Goal: Check status: Check status

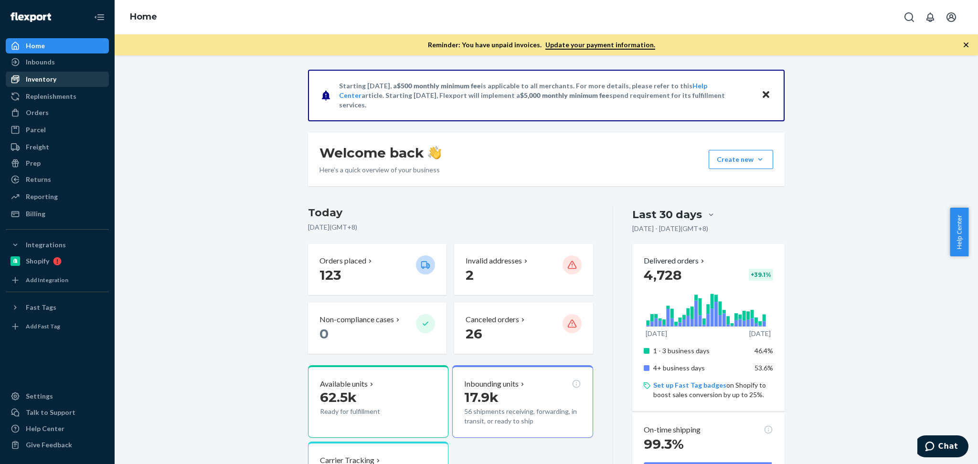
click at [63, 81] on div "Inventory" at bounding box center [57, 79] width 101 height 13
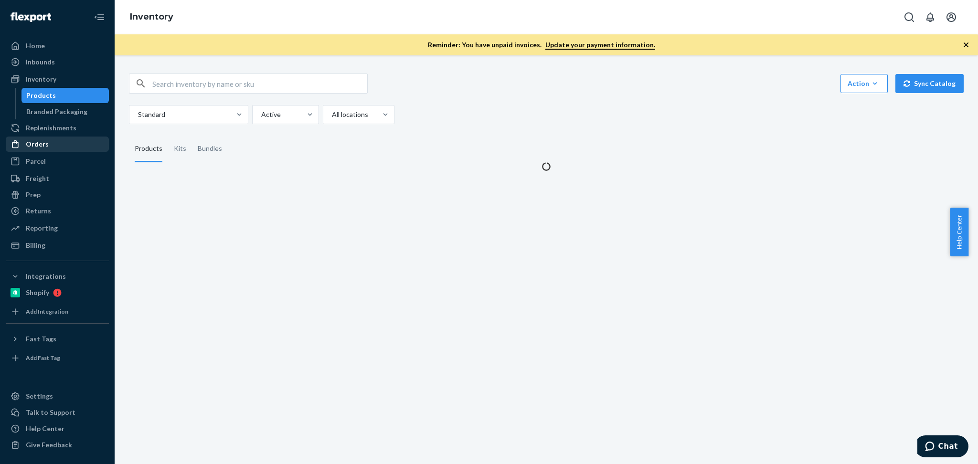
click at [53, 147] on div "Orders" at bounding box center [57, 144] width 101 height 13
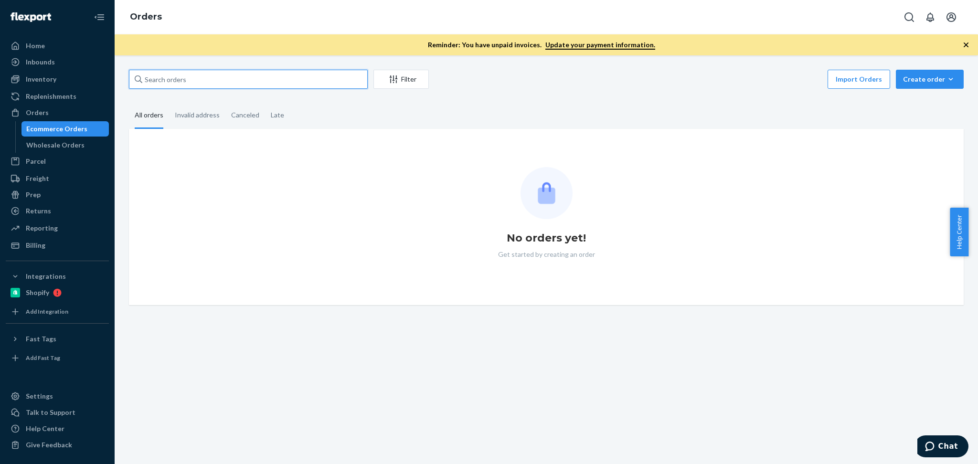
click at [246, 83] on input "text" at bounding box center [248, 79] width 239 height 19
paste input "Phyllis Brennan"
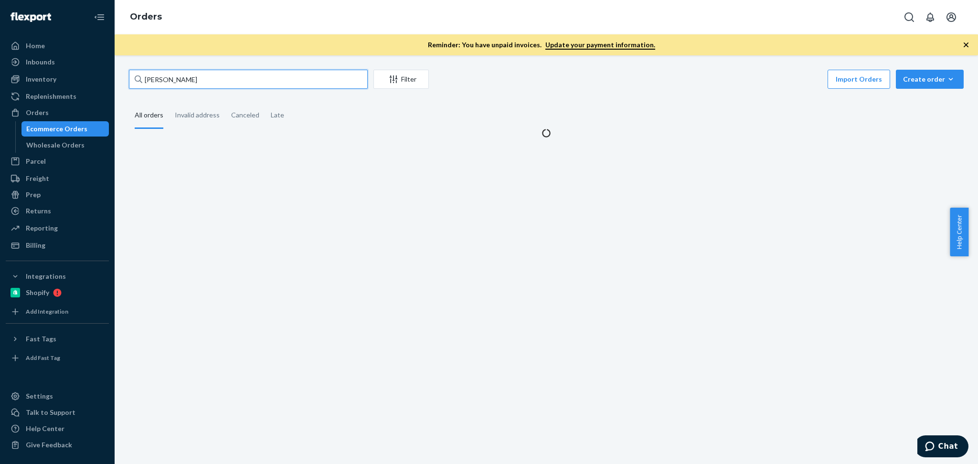
type input "Phyllis Brennan"
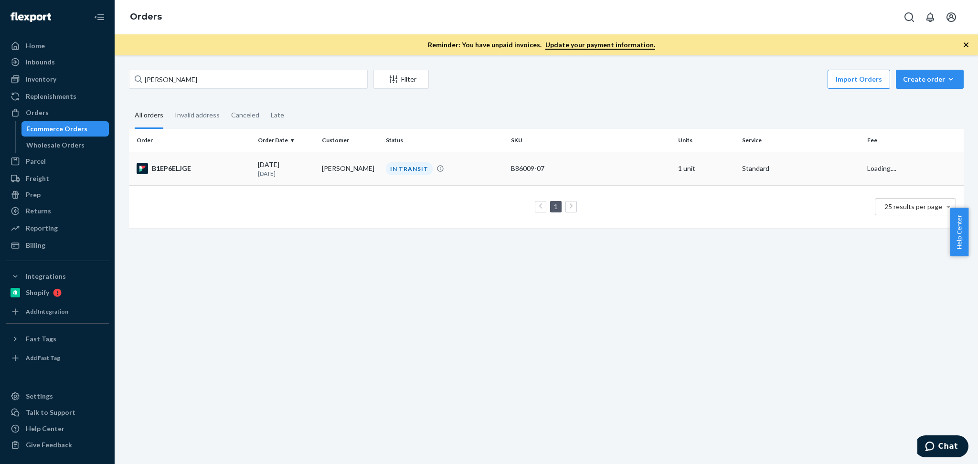
click at [288, 175] on p "7 days ago" at bounding box center [286, 174] width 56 height 8
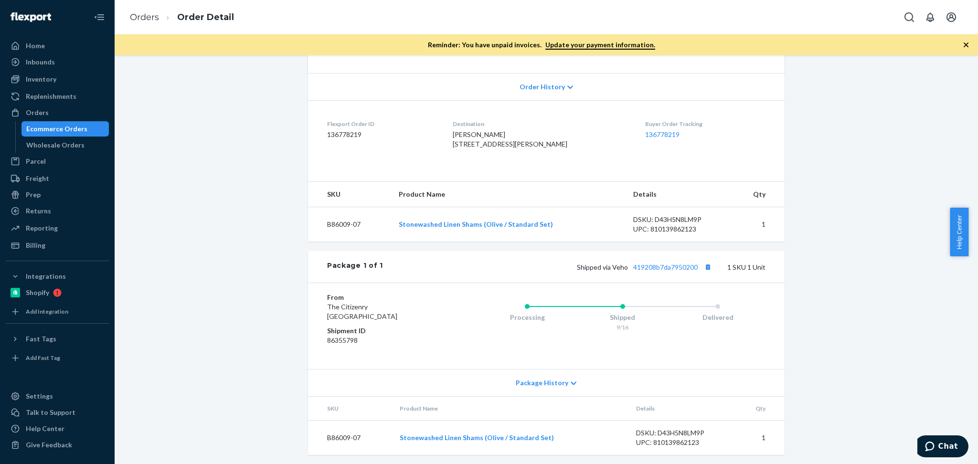
scroll to position [209, 0]
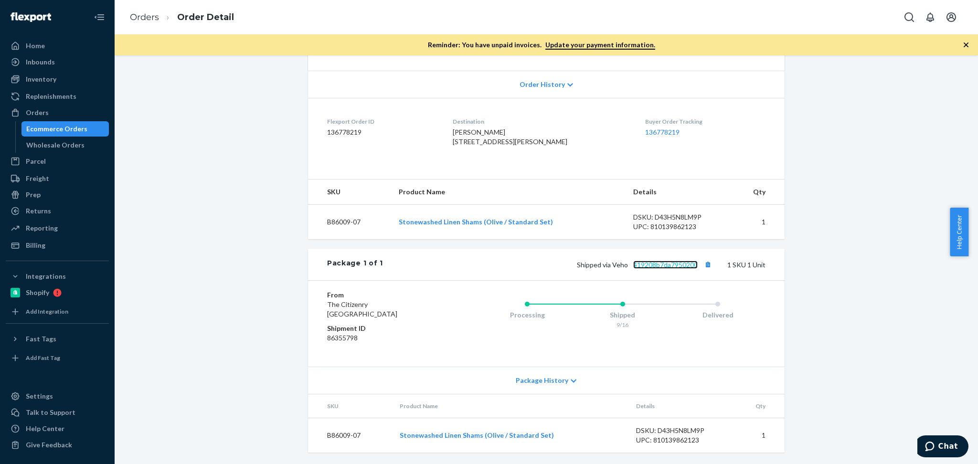
click at [674, 267] on link "419208b7da7950200" at bounding box center [666, 265] width 65 height 8
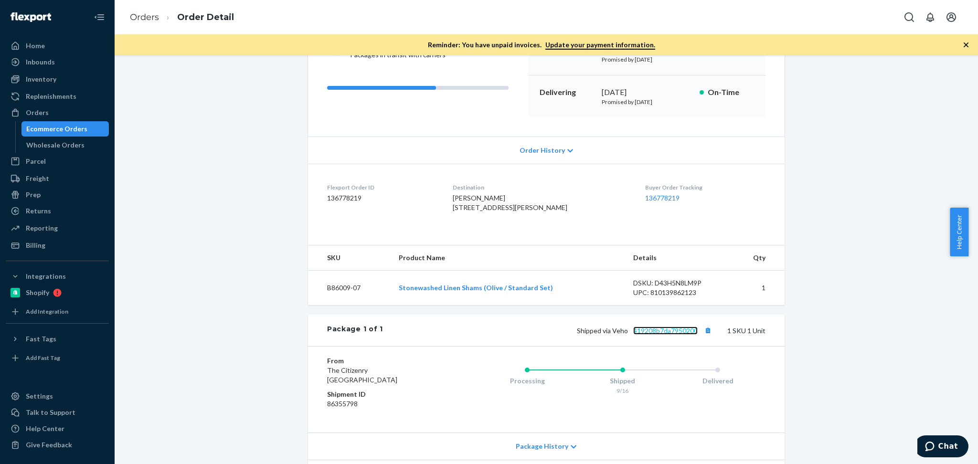
scroll to position [103, 0]
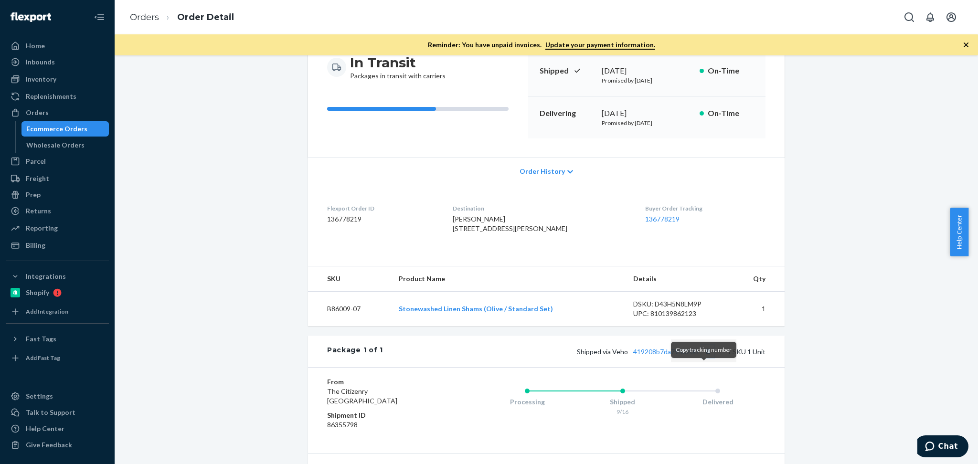
click at [704, 358] on button "Copy tracking number" at bounding box center [708, 351] width 12 height 12
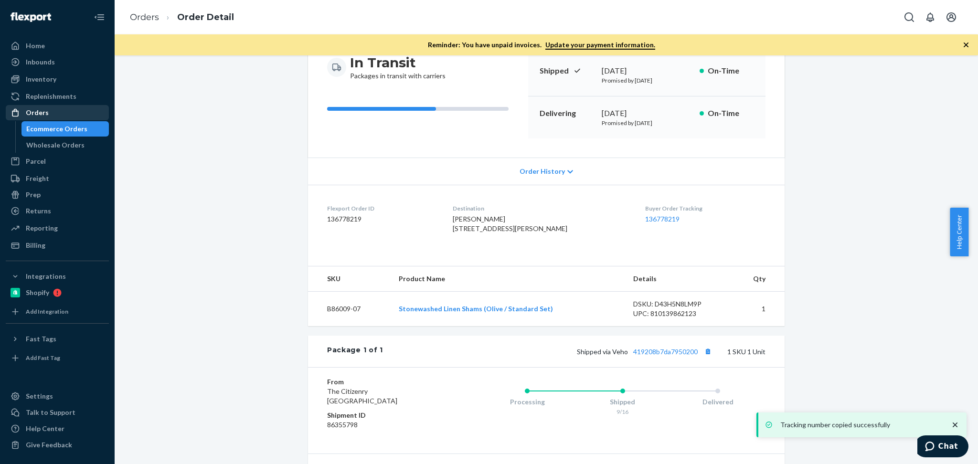
click at [71, 118] on div "Orders" at bounding box center [57, 112] width 101 height 13
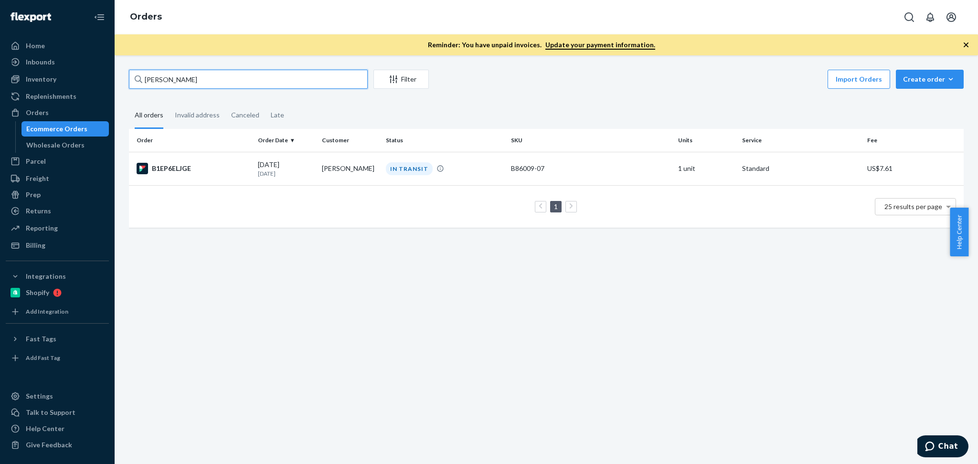
click at [225, 85] on input "Phyllis Brennan" at bounding box center [248, 79] width 239 height 19
paste input "Michael Freem"
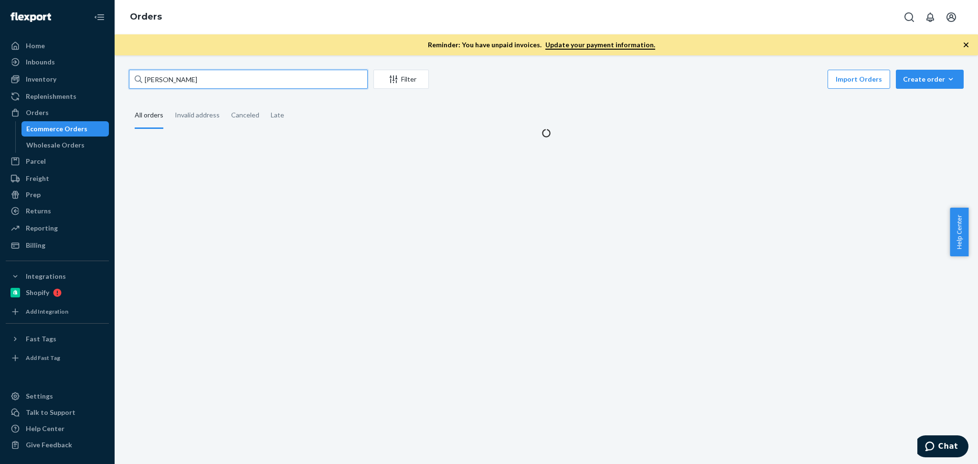
type input "[PERSON_NAME]"
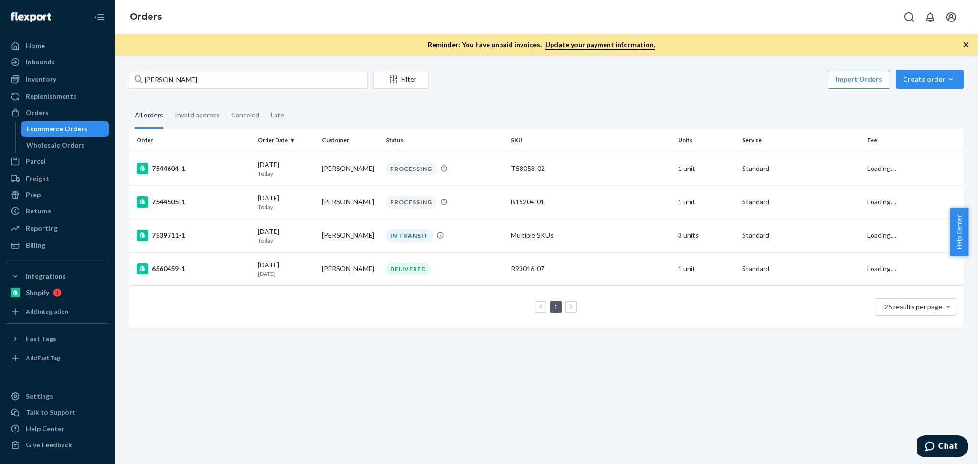
click at [356, 387] on div "Michael Freeman Filter Import Orders Create order Ecommerce order Removal order…" at bounding box center [547, 259] width 864 height 409
click at [298, 203] on p "Today" at bounding box center [286, 207] width 56 height 8
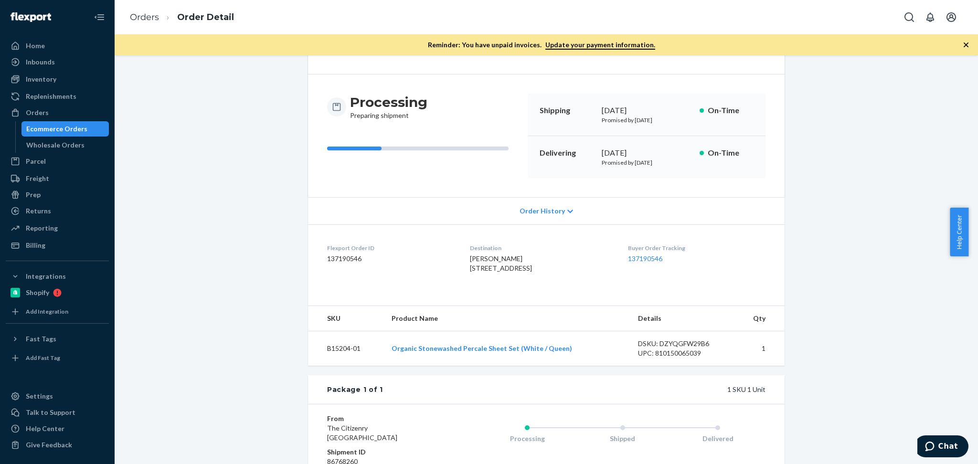
scroll to position [106, 0]
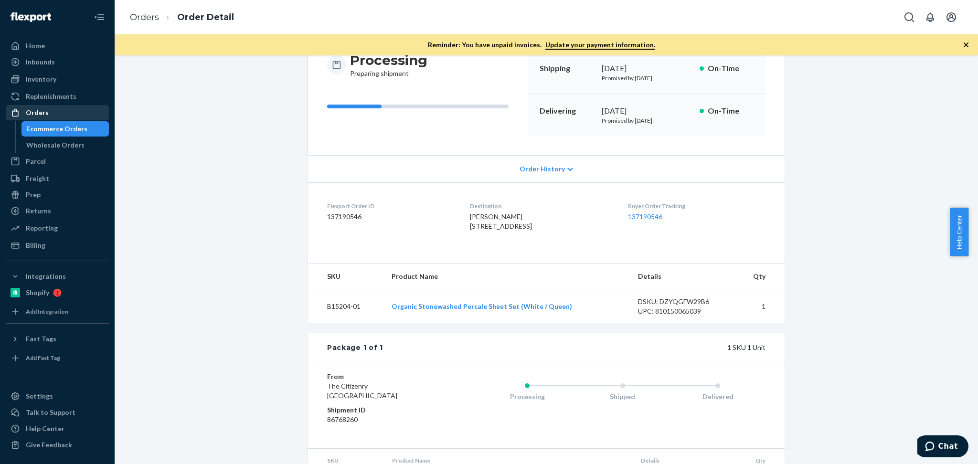
click at [26, 108] on div "Orders" at bounding box center [37, 113] width 23 height 10
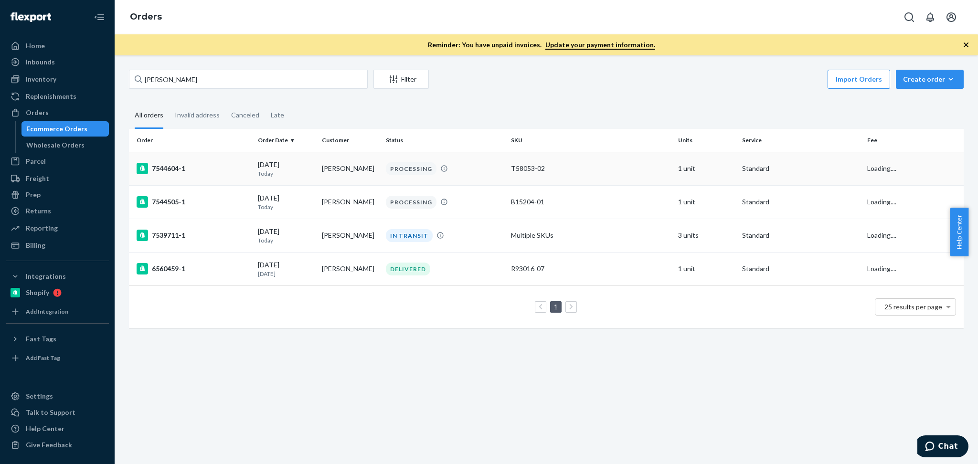
click at [309, 164] on div "09/23/2025 Today" at bounding box center [286, 169] width 56 height 18
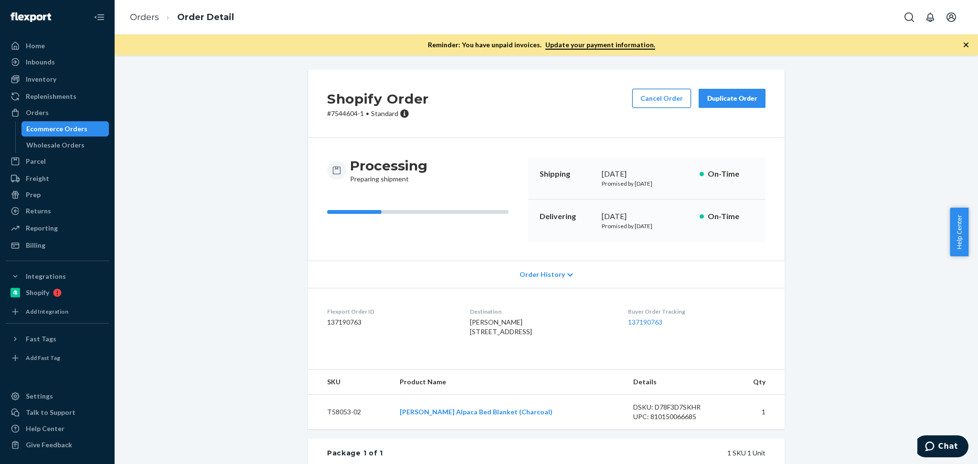
click at [659, 103] on button "Cancel Order" at bounding box center [662, 98] width 59 height 19
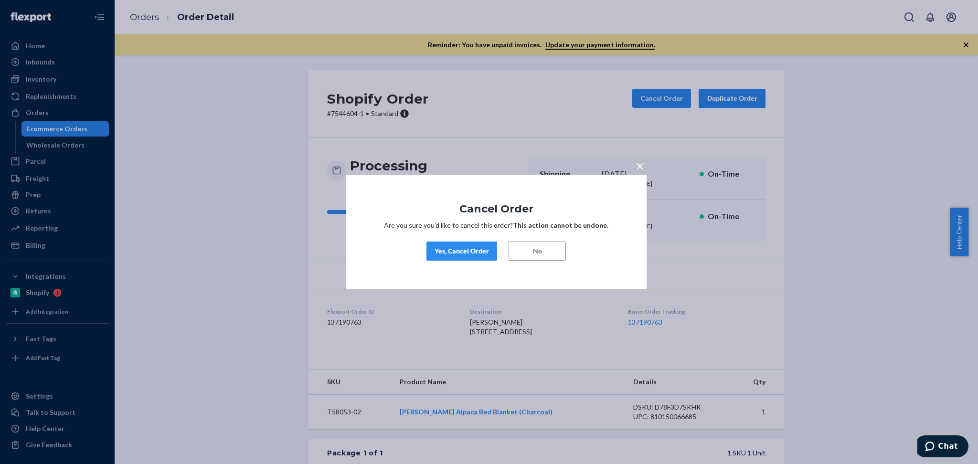
click at [459, 252] on div "Yes, Cancel Order" at bounding box center [462, 252] width 54 height 10
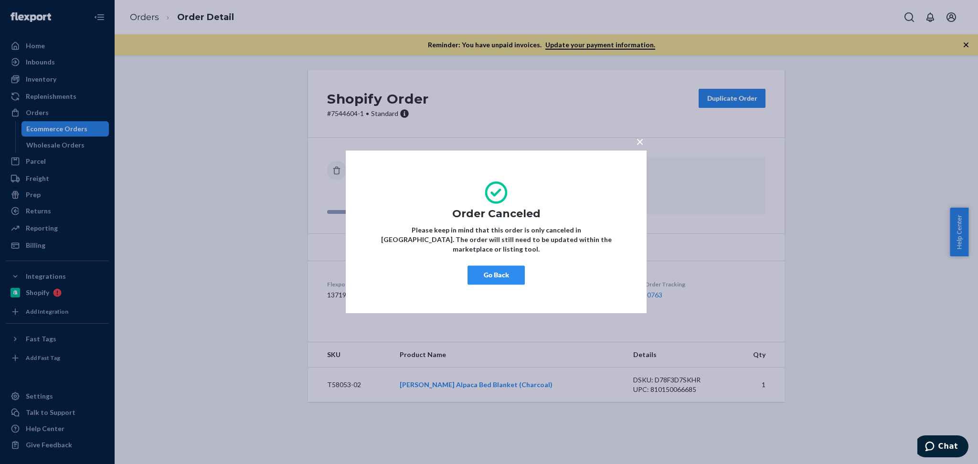
click at [639, 148] on span "×" at bounding box center [640, 141] width 8 height 16
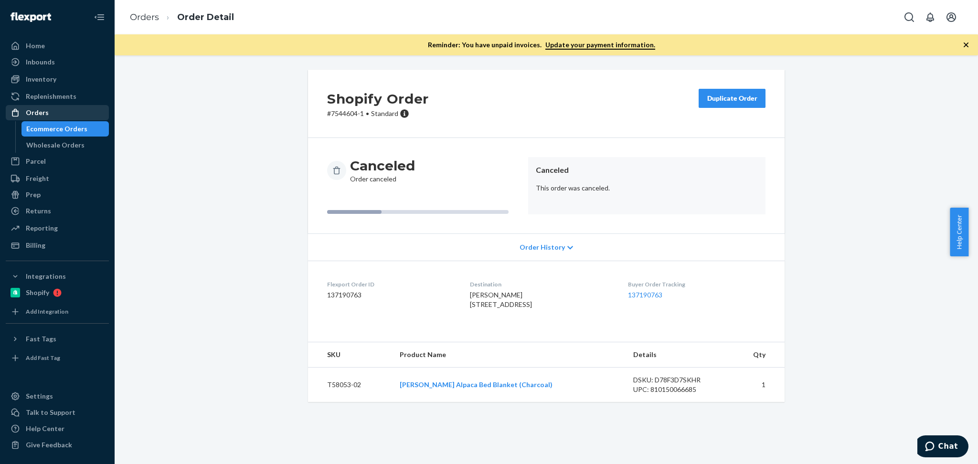
click at [58, 108] on div "Orders" at bounding box center [57, 112] width 101 height 13
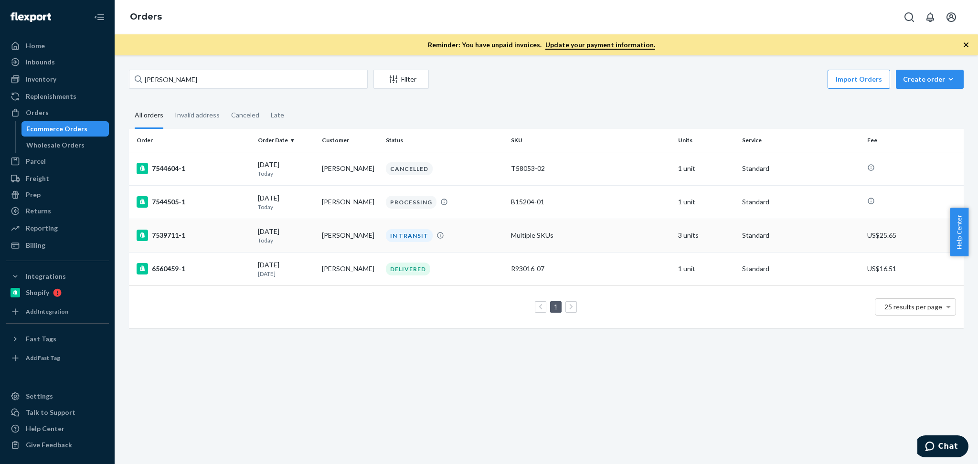
click at [283, 225] on td "09/23/2025 Today" at bounding box center [286, 235] width 64 height 33
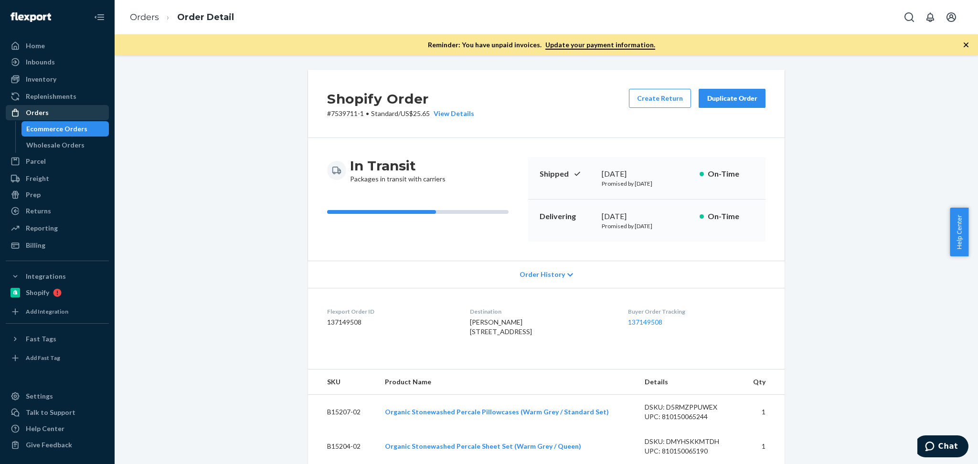
click at [97, 109] on div "Orders" at bounding box center [57, 112] width 101 height 13
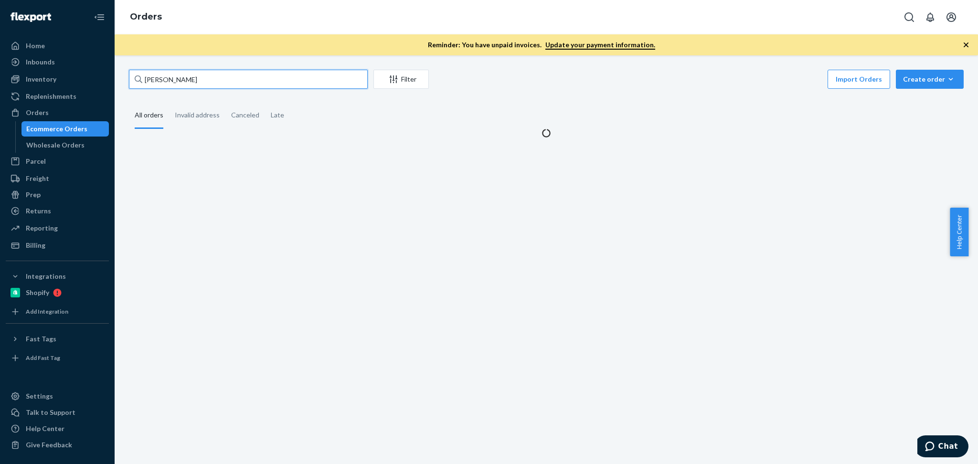
click at [227, 76] on input "[PERSON_NAME]" at bounding box center [248, 79] width 239 height 19
paste input "Joseph J Cardenas"
type input "Joseph J Cardenas"
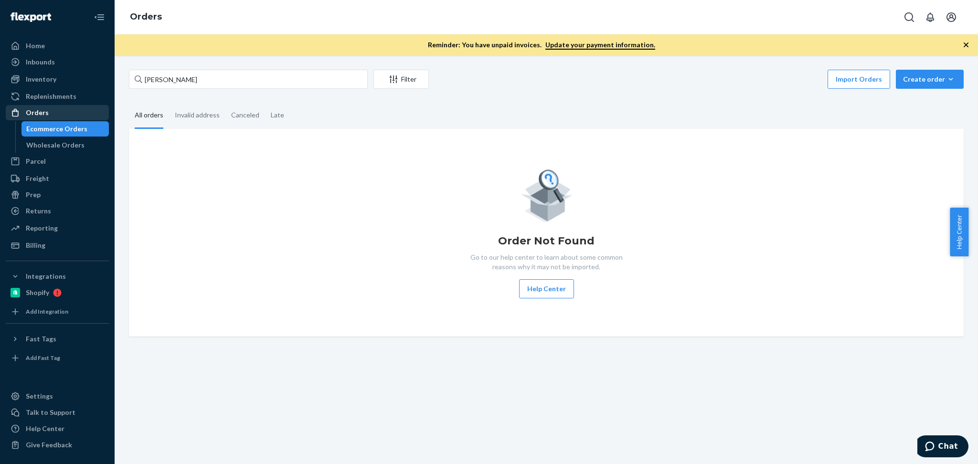
click at [66, 115] on div "Orders" at bounding box center [57, 112] width 101 height 13
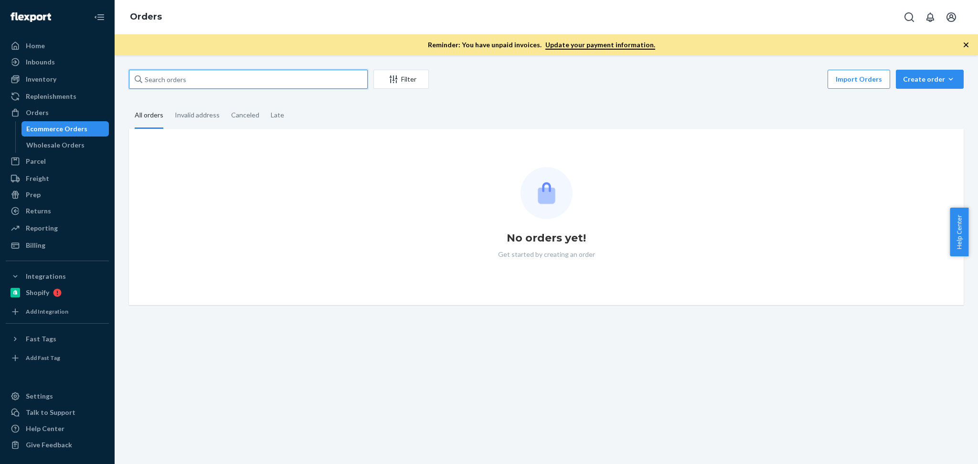
click at [202, 85] on input "text" at bounding box center [248, 79] width 239 height 19
paste input "[PERSON_NAME]"
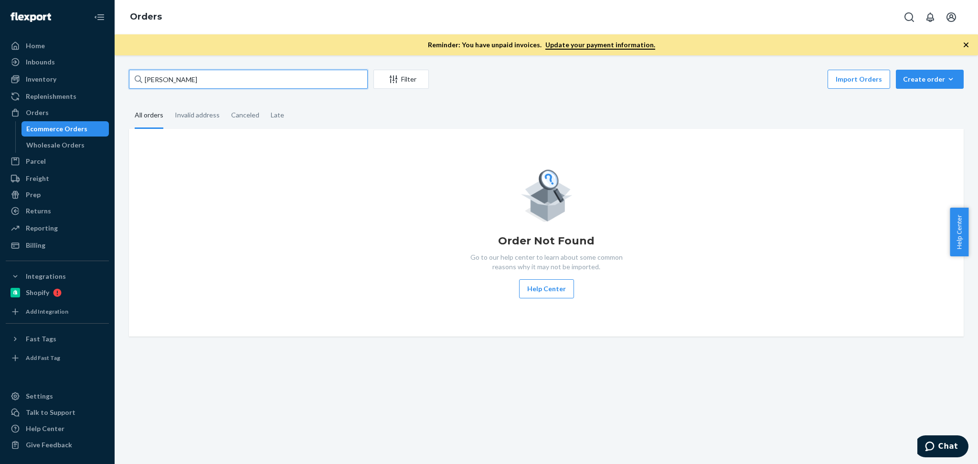
type input "[PERSON_NAME]"
click at [148, 83] on input "[PERSON_NAME]" at bounding box center [248, 79] width 239 height 19
click at [148, 83] on input "Joseph J Cardenas" at bounding box center [248, 79] width 239 height 19
click at [77, 109] on div "Orders" at bounding box center [57, 112] width 101 height 13
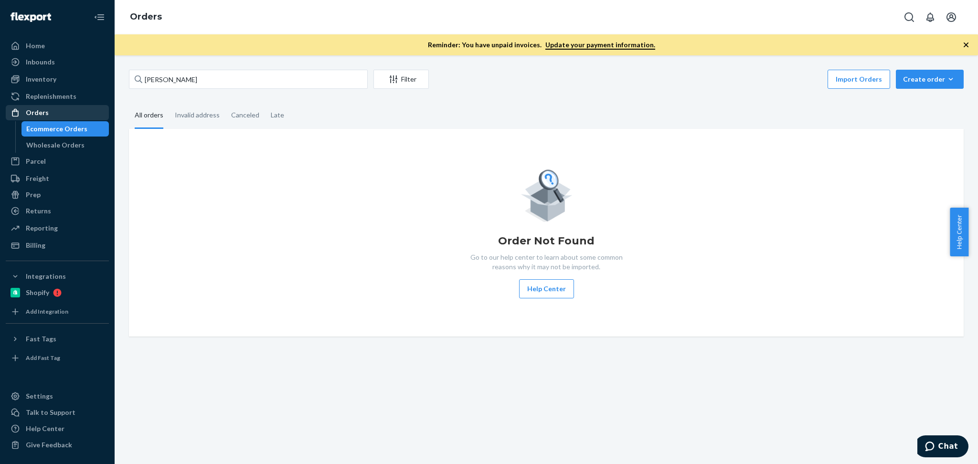
click at [81, 110] on div "Orders" at bounding box center [57, 112] width 101 height 13
click at [54, 107] on div "Orders" at bounding box center [57, 112] width 101 height 13
click at [49, 102] on div "Replenishments" at bounding box center [57, 96] width 101 height 13
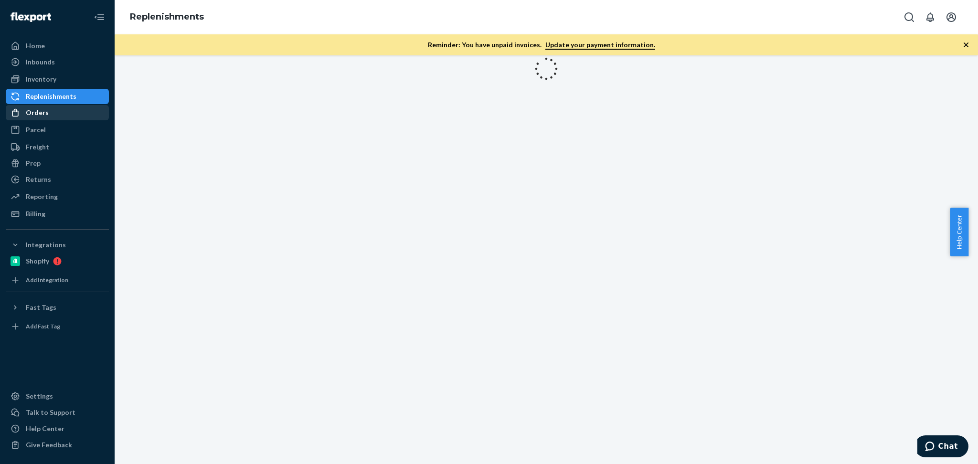
click at [45, 114] on div "Orders" at bounding box center [37, 113] width 23 height 10
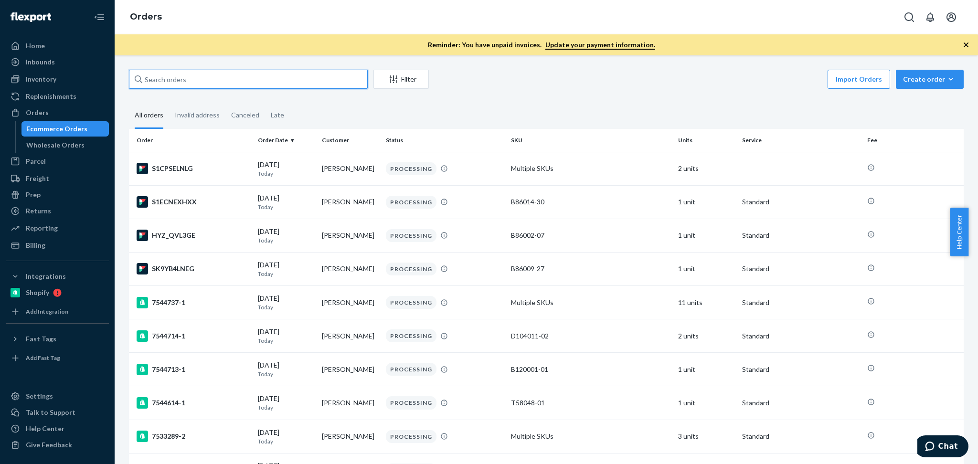
click at [241, 79] on input "text" at bounding box center [248, 79] width 239 height 19
paste input "[PERSON_NAME]"
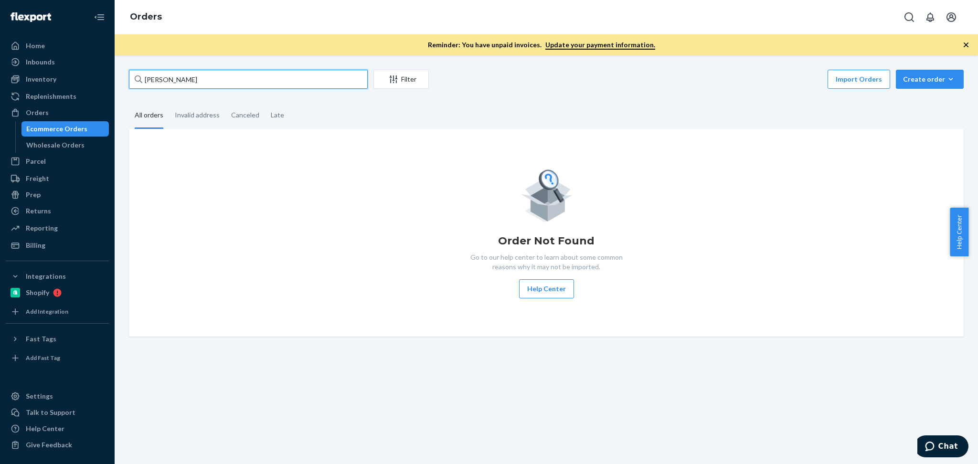
click at [189, 84] on input "Joseph J Cardenas" at bounding box center [248, 79] width 239 height 19
click at [202, 86] on input "Joseph J Cardenas" at bounding box center [248, 79] width 239 height 19
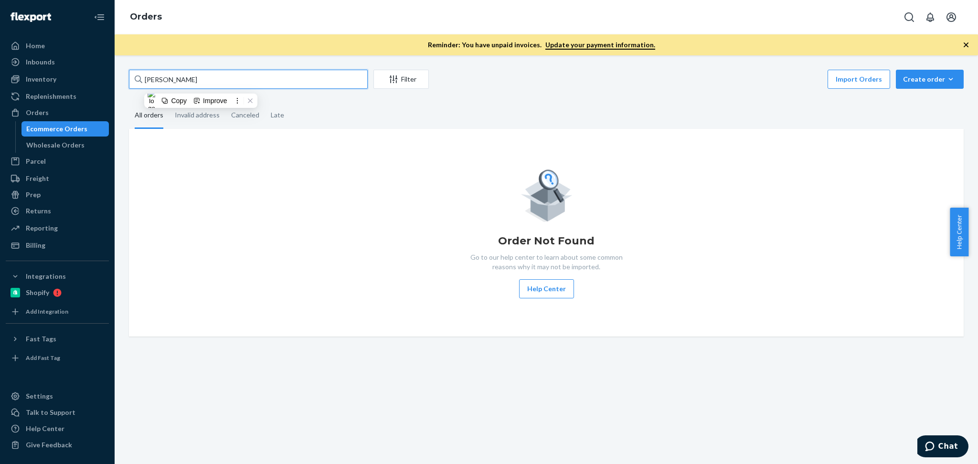
click at [202, 86] on input "Joseph J Cardenas" at bounding box center [248, 79] width 239 height 19
paste input "Crystal Wurschmidt"
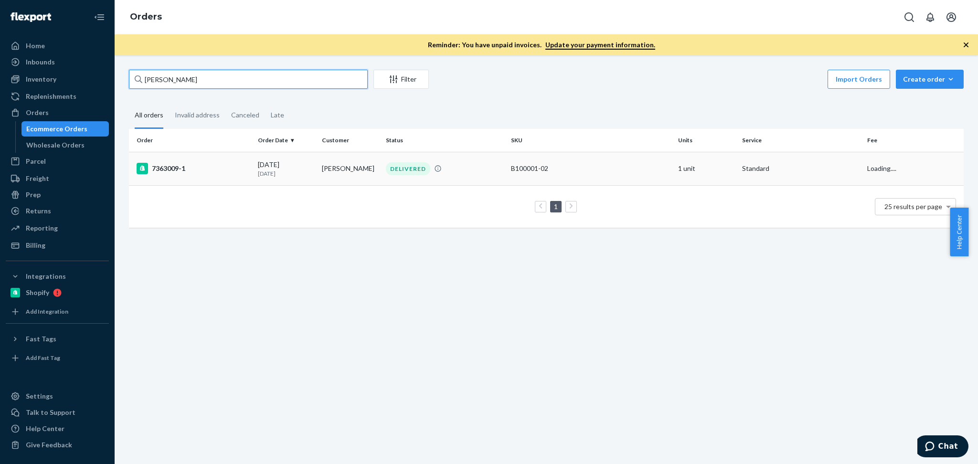
type input "Crystal Wurschmidt"
click at [364, 173] on td "Crystal Wurschmidt" at bounding box center [350, 168] width 64 height 33
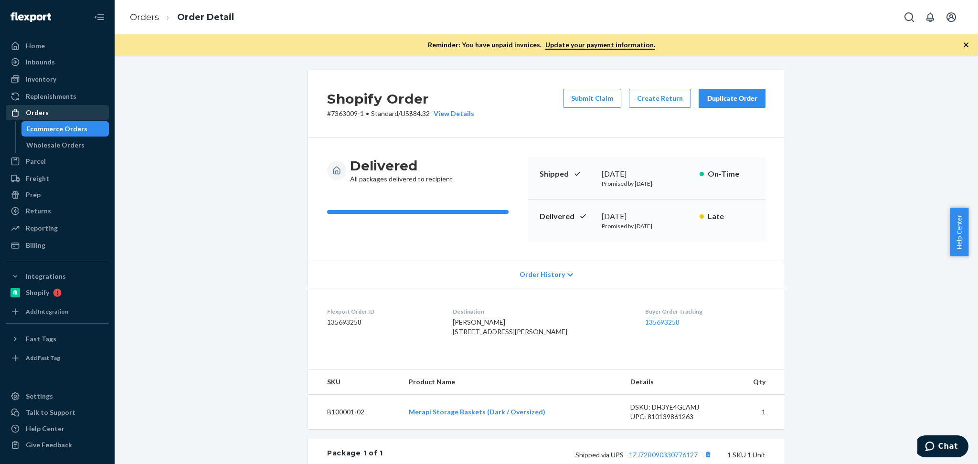
click at [44, 116] on div "Orders" at bounding box center [37, 113] width 23 height 10
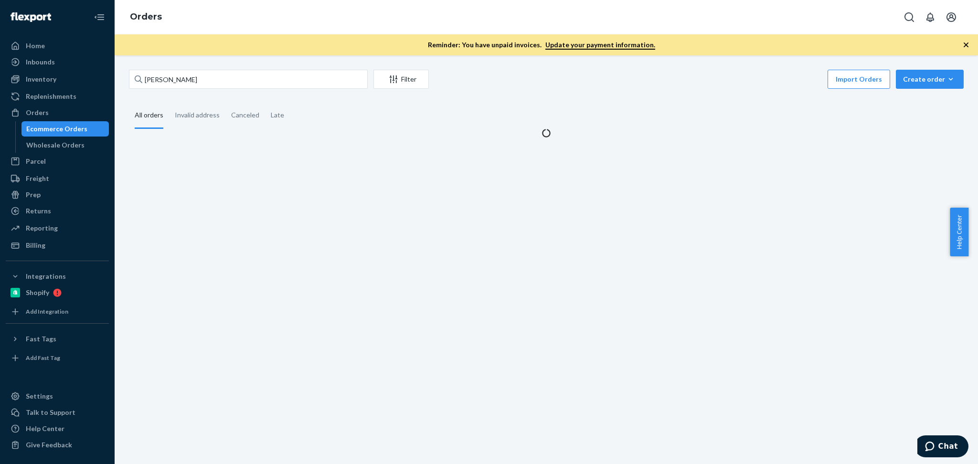
click at [234, 90] on div "Crystal Wurschmidt Filter Import Orders Create order Ecommerce order Removal or…" at bounding box center [546, 81] width 835 height 22
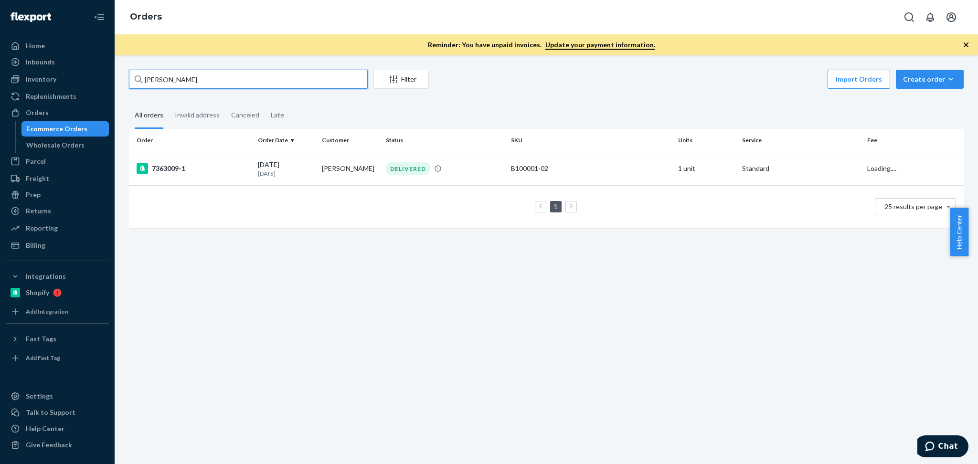
click at [234, 80] on input "Crystal Wurschmidt" at bounding box center [248, 79] width 239 height 19
paste input "Lori Burck"
type input "Lori Burck"
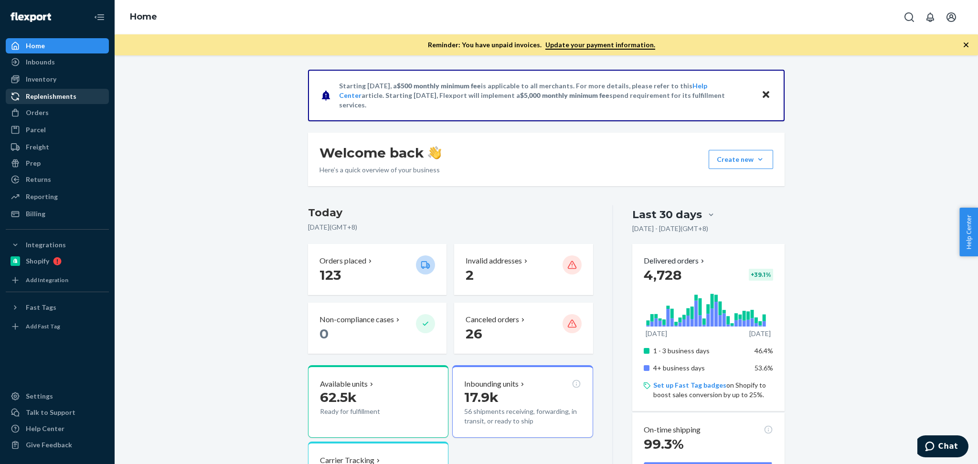
click at [37, 97] on div "Replenishments" at bounding box center [51, 97] width 51 height 10
click at [44, 77] on div "Inventory" at bounding box center [41, 80] width 31 height 10
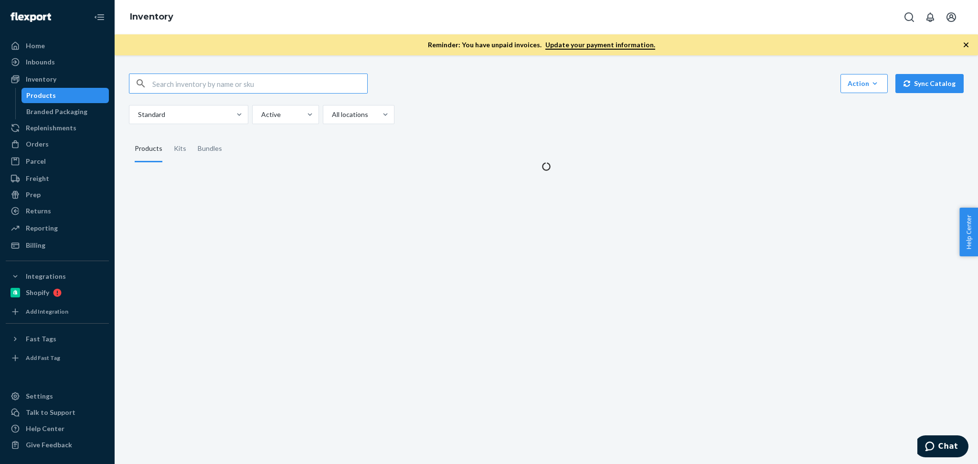
click at [217, 86] on input "text" at bounding box center [259, 83] width 215 height 19
type input "D74002-02-K"
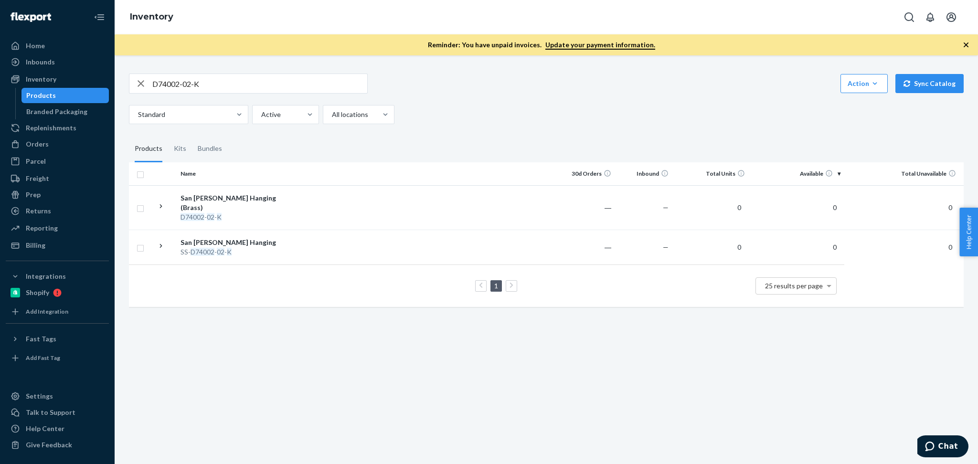
click at [445, 394] on div "D74002-02-K Action Create product Create kit or bundle Bulk create products Bul…" at bounding box center [547, 259] width 864 height 409
click at [213, 142] on div "Bundles" at bounding box center [210, 149] width 24 height 27
click at [192, 136] on input "Bundles" at bounding box center [192, 136] width 0 height 0
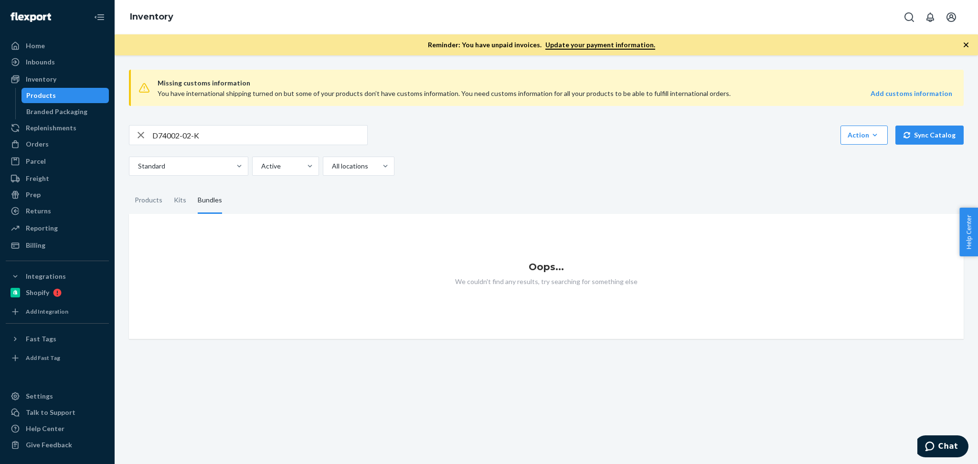
click at [154, 186] on div "Missing customs information You have international shipping turned on but some …" at bounding box center [546, 200] width 849 height 277
click at [153, 190] on div "Products" at bounding box center [149, 200] width 28 height 27
click at [129, 187] on input "Products" at bounding box center [129, 187] width 0 height 0
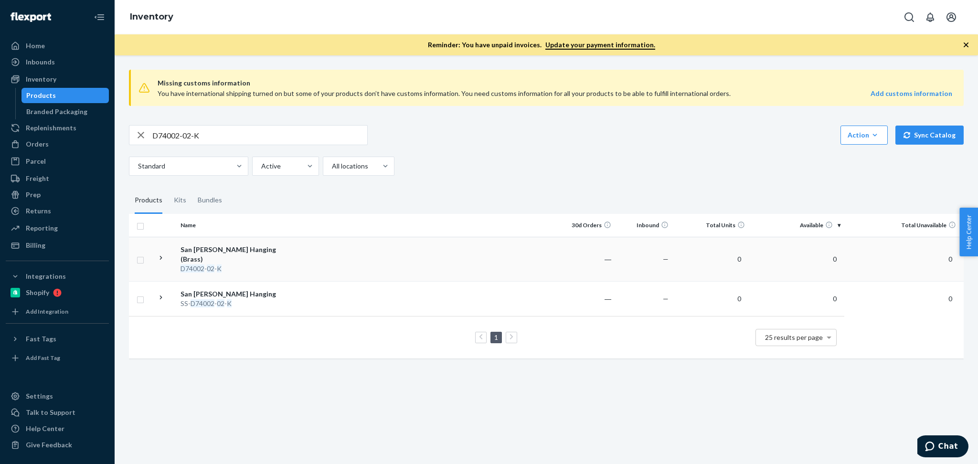
click at [225, 265] on div "D74002 - 02 - K" at bounding box center [231, 269] width 100 height 10
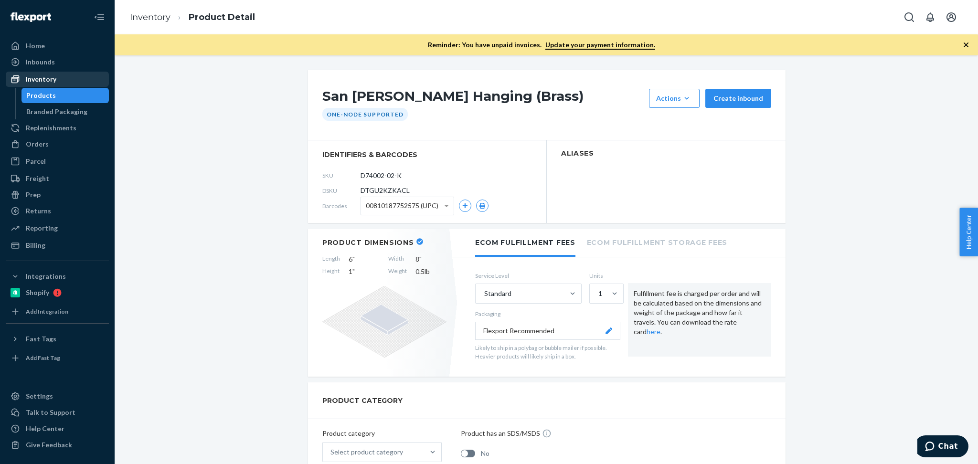
click at [71, 80] on div "Inventory" at bounding box center [57, 79] width 101 height 13
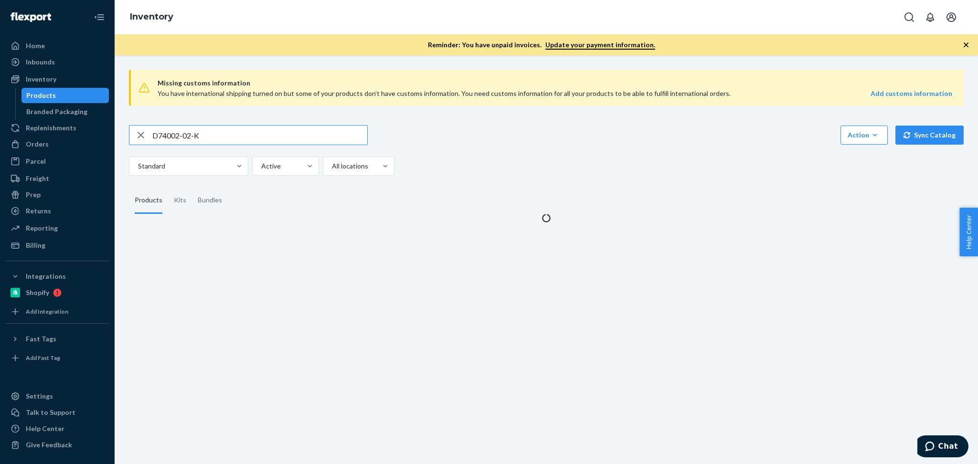
click at [184, 131] on input "D74002-02-K" at bounding box center [259, 135] width 215 height 19
type input "D129002-02"
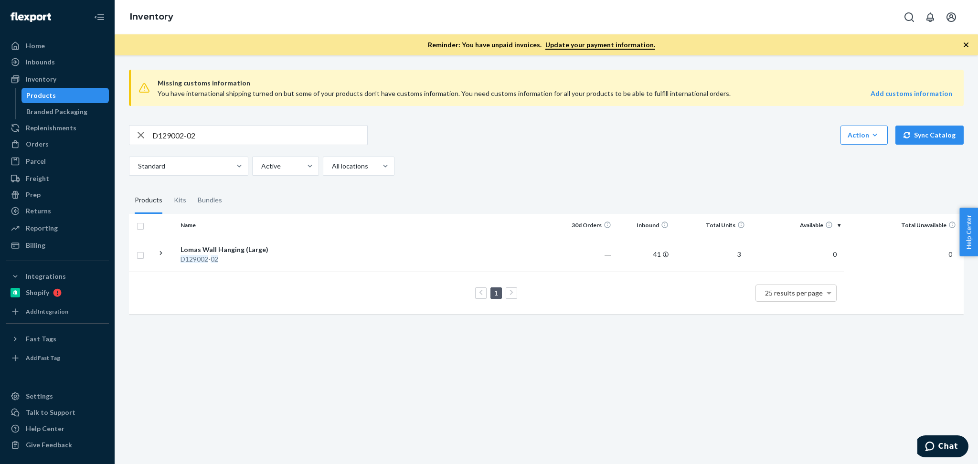
click at [384, 355] on div "Missing customs information You have international shipping turned on but some …" at bounding box center [547, 259] width 864 height 409
click at [208, 248] on div "Lomas Wall Hanging (Large)" at bounding box center [231, 250] width 100 height 10
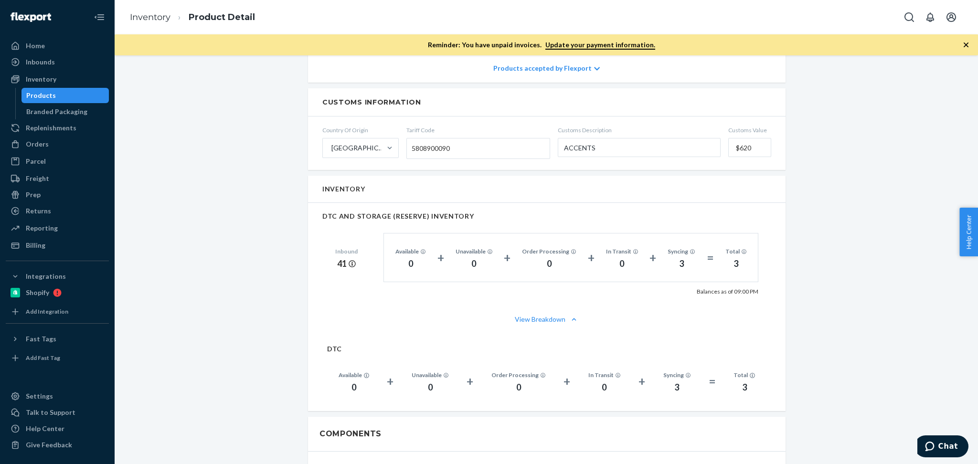
scroll to position [362, 0]
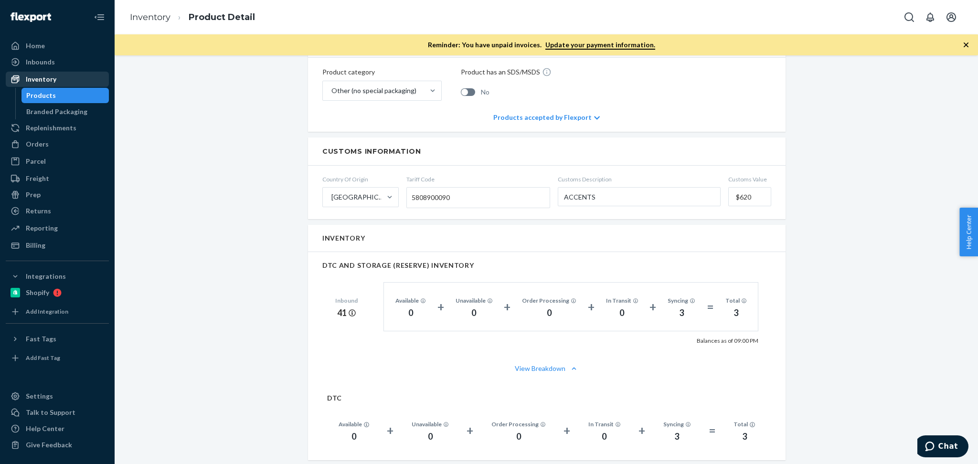
click at [26, 82] on div "Inventory" at bounding box center [41, 80] width 31 height 10
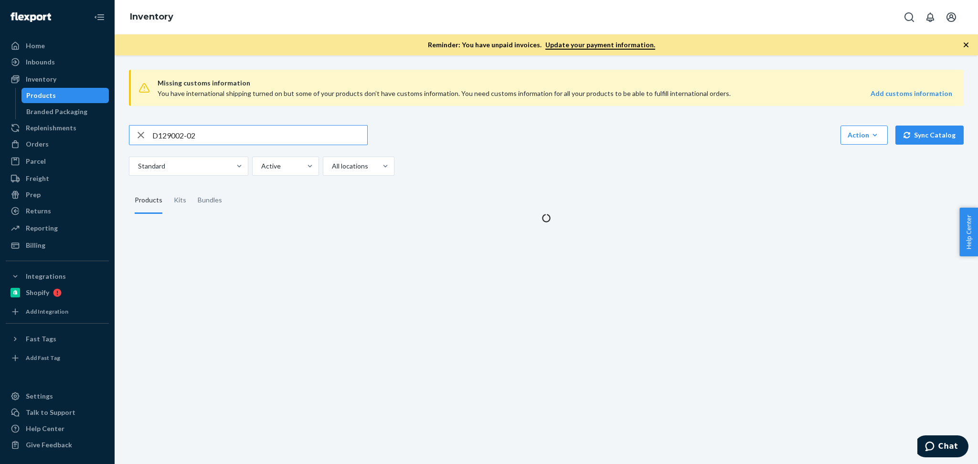
click at [243, 138] on input "D129002-02" at bounding box center [259, 135] width 215 height 19
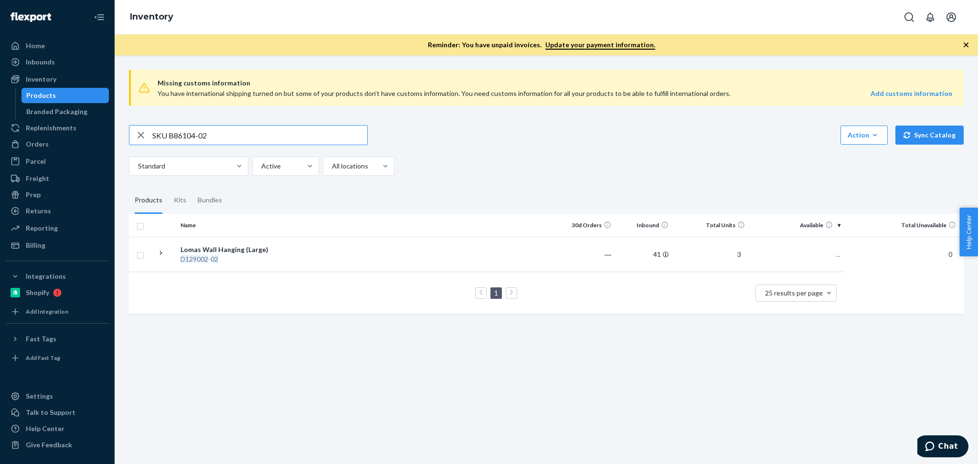
click at [167, 130] on input "SKU B86104-02" at bounding box center [259, 135] width 215 height 19
type input "B86104-02"
click at [537, 379] on div "Missing customs information You have international shipping turned on but some …" at bounding box center [547, 259] width 864 height 409
click at [225, 258] on div "Censo Oversized Linen Bed Blanket (King/Cal King)" at bounding box center [231, 254] width 100 height 19
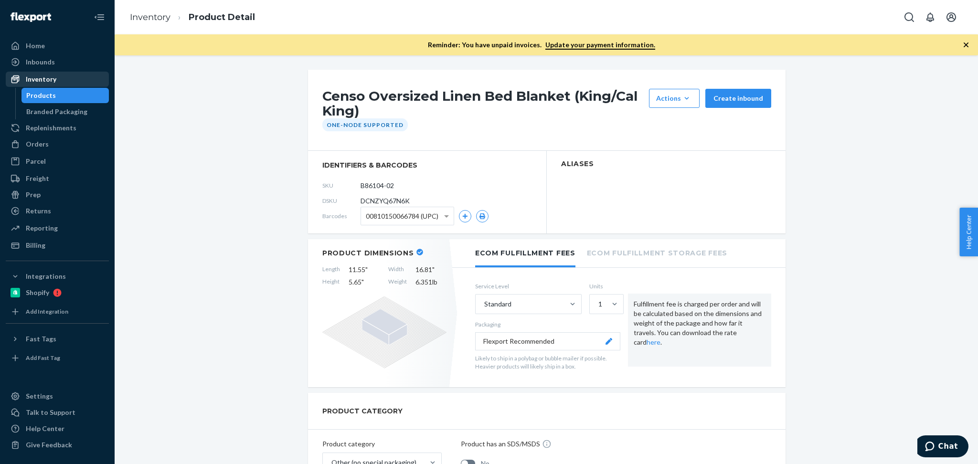
drag, startPoint x: 72, startPoint y: 77, endPoint x: 94, endPoint y: 77, distance: 22.0
click at [72, 77] on div "Inventory" at bounding box center [57, 79] width 101 height 13
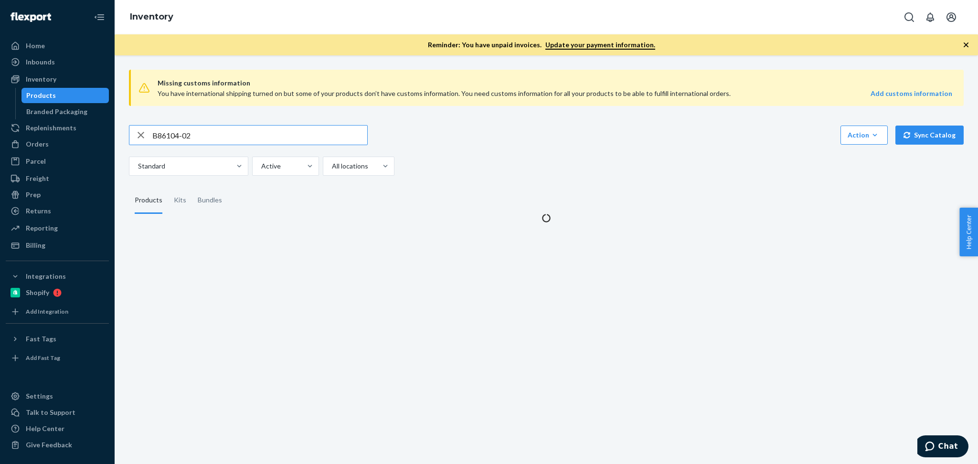
click at [179, 142] on input "B86104-02" at bounding box center [259, 135] width 215 height 19
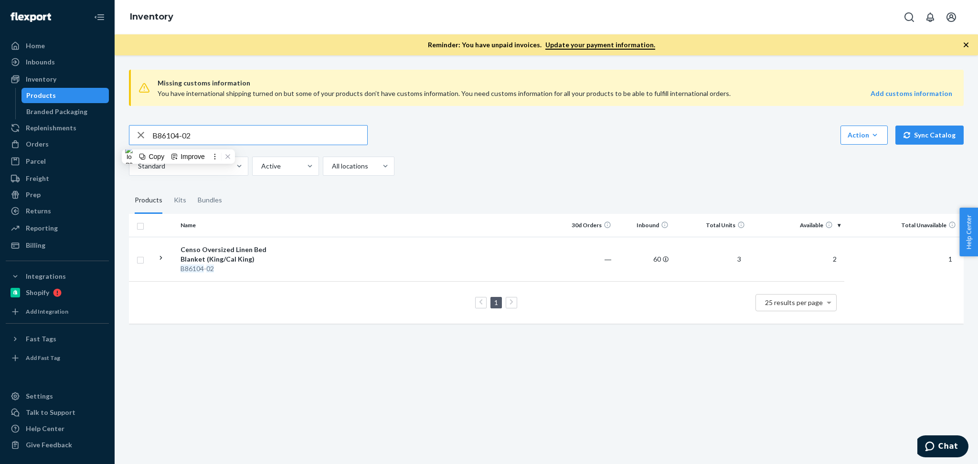
click at [217, 139] on input "B86104-02" at bounding box center [259, 135] width 215 height 19
paste input "014-01"
type input "B86014-01"
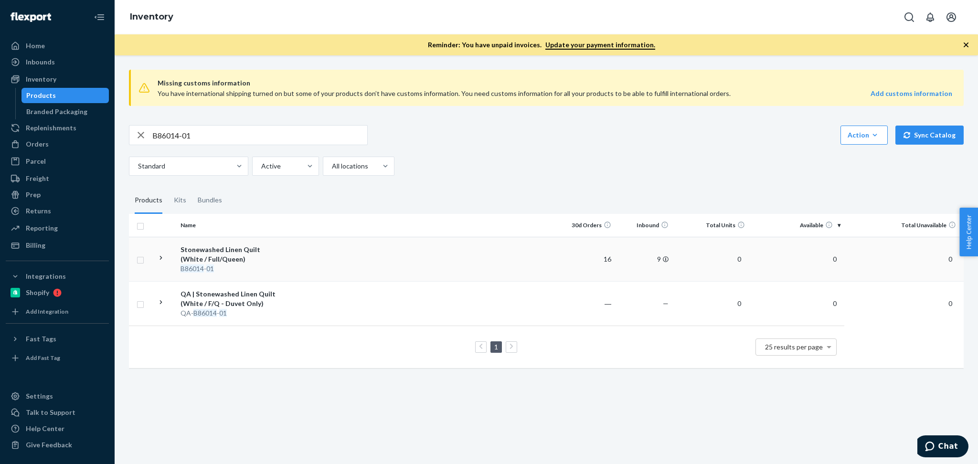
click at [226, 258] on div "Stonewashed Linen Quilt (White / Full/Queen)" at bounding box center [231, 254] width 100 height 19
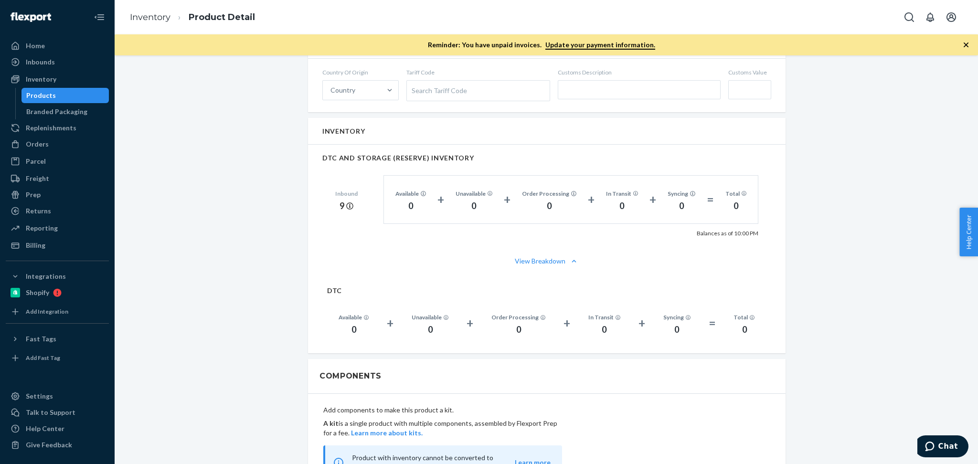
scroll to position [493, 0]
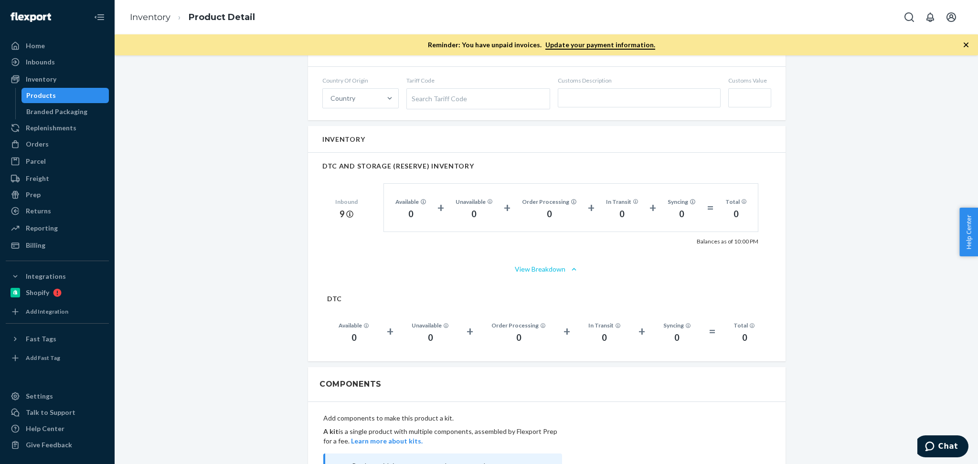
click at [552, 265] on button "View Breakdown" at bounding box center [547, 270] width 449 height 10
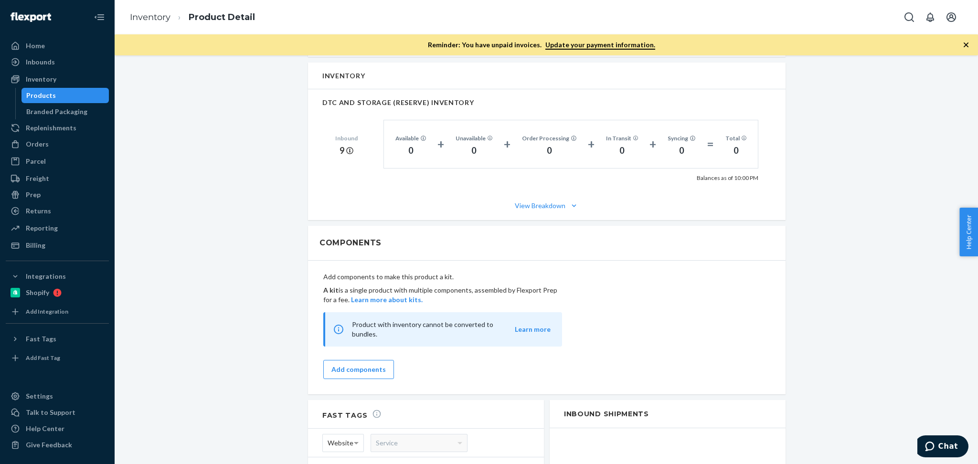
scroll to position [578, 0]
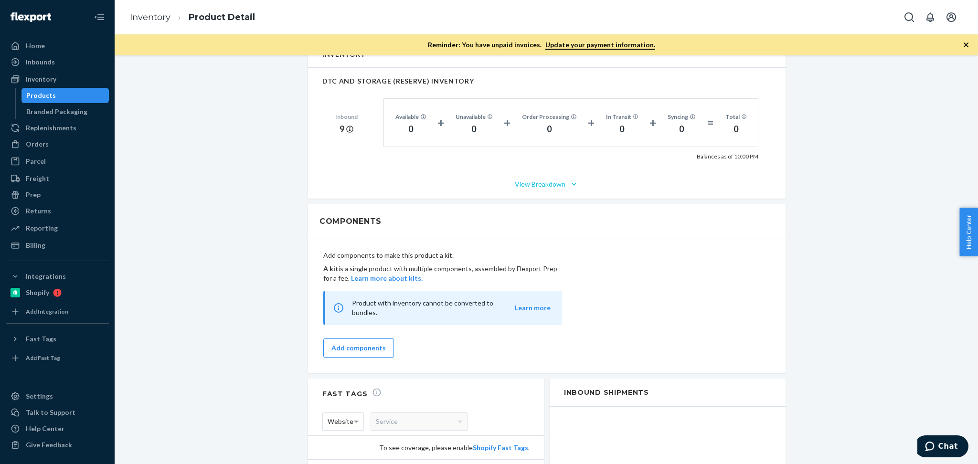
click at [541, 180] on button "View Breakdown" at bounding box center [547, 185] width 449 height 10
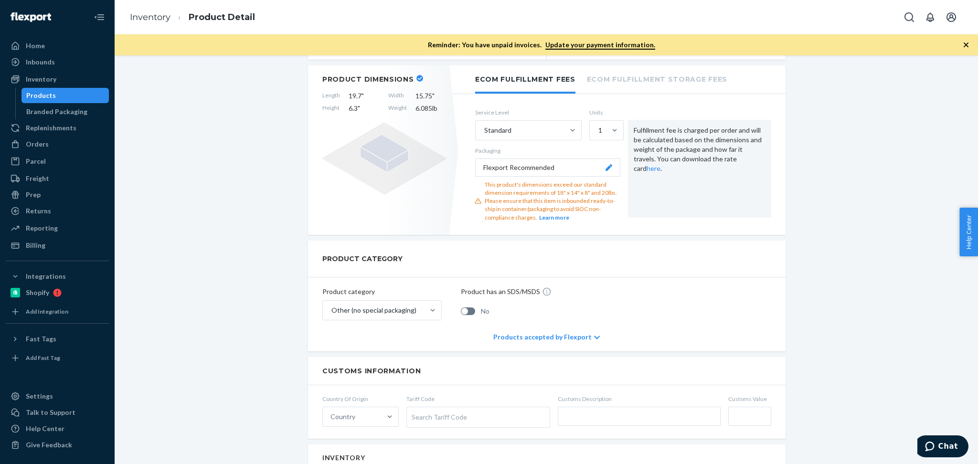
scroll to position [89, 0]
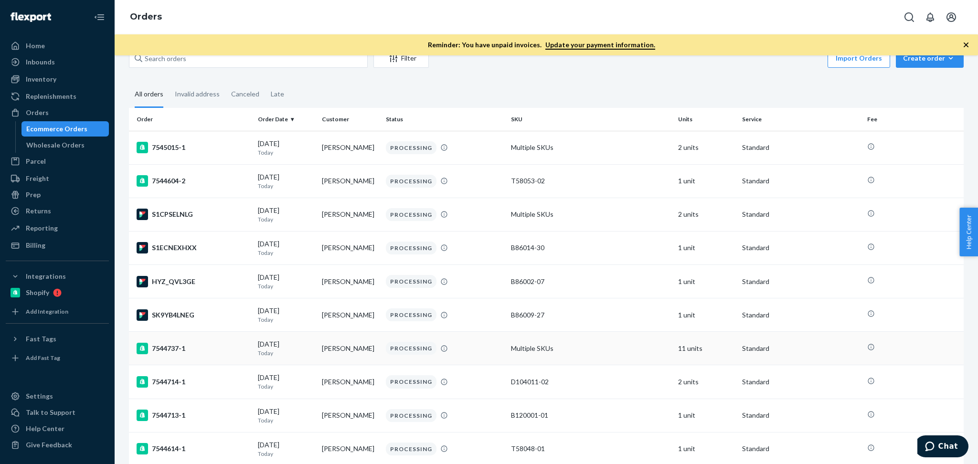
scroll to position [42, 0]
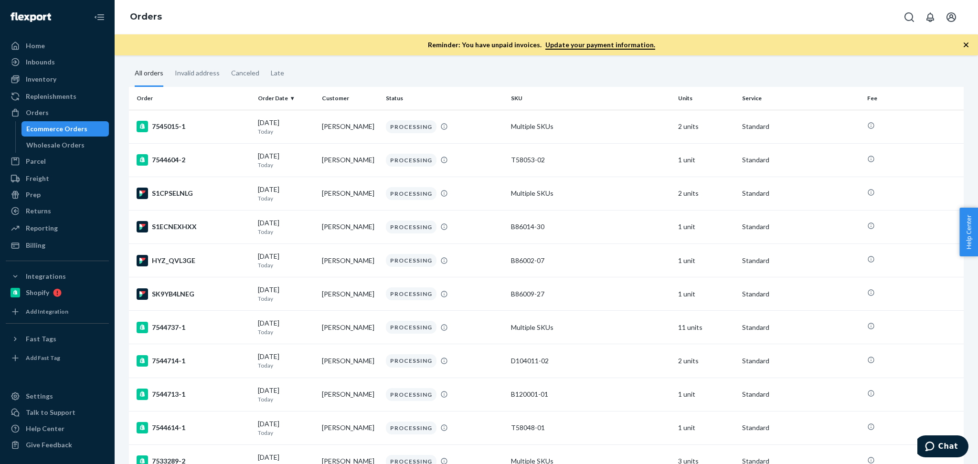
click at [213, 43] on div "Reminder: You have unpaid invoices. Update your payment information." at bounding box center [547, 44] width 864 height 21
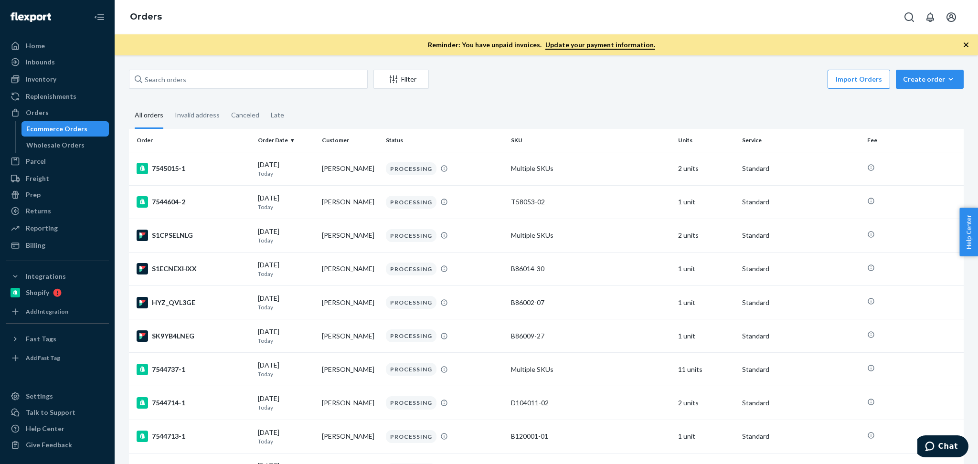
scroll to position [0, 0]
click at [216, 82] on input "text" at bounding box center [248, 79] width 239 height 19
paste input "[PERSON_NAME]"
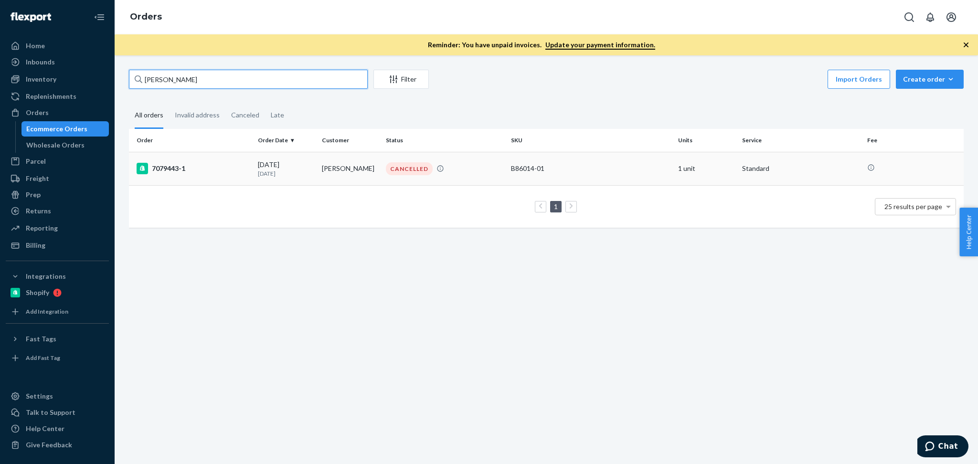
type input "[PERSON_NAME]"
click at [311, 172] on p "[DATE]" at bounding box center [286, 174] width 56 height 8
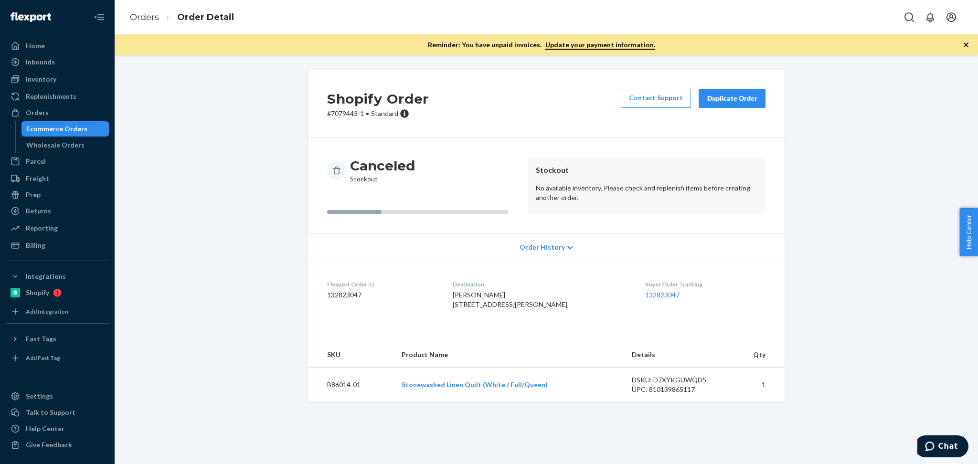
click at [719, 98] on div "Duplicate Order" at bounding box center [732, 99] width 51 height 10
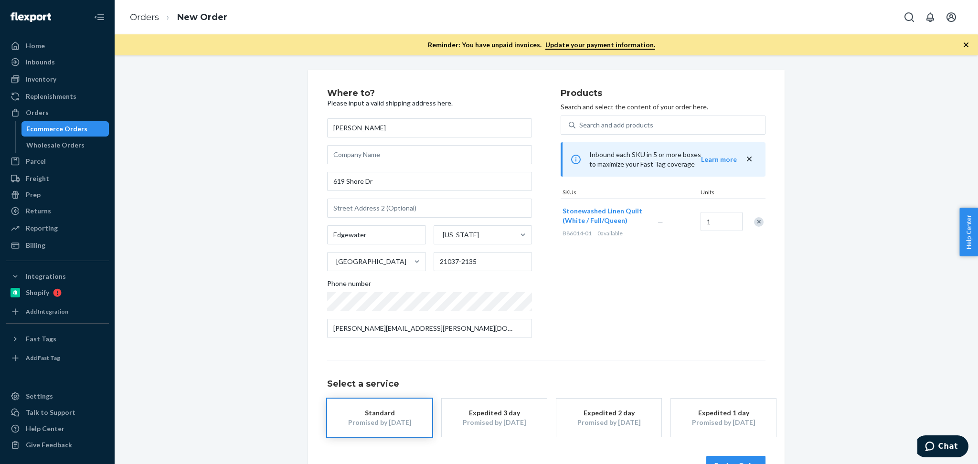
scroll to position [29, 0]
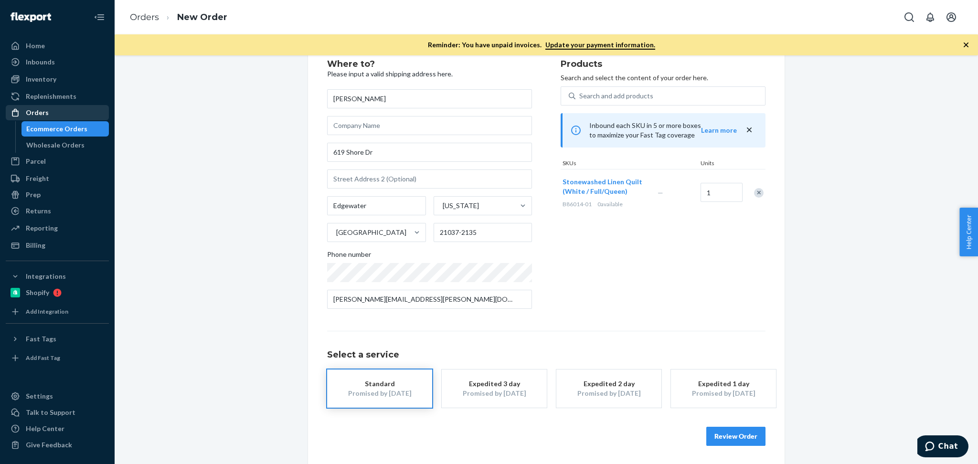
click at [73, 117] on div "Orders" at bounding box center [57, 112] width 101 height 13
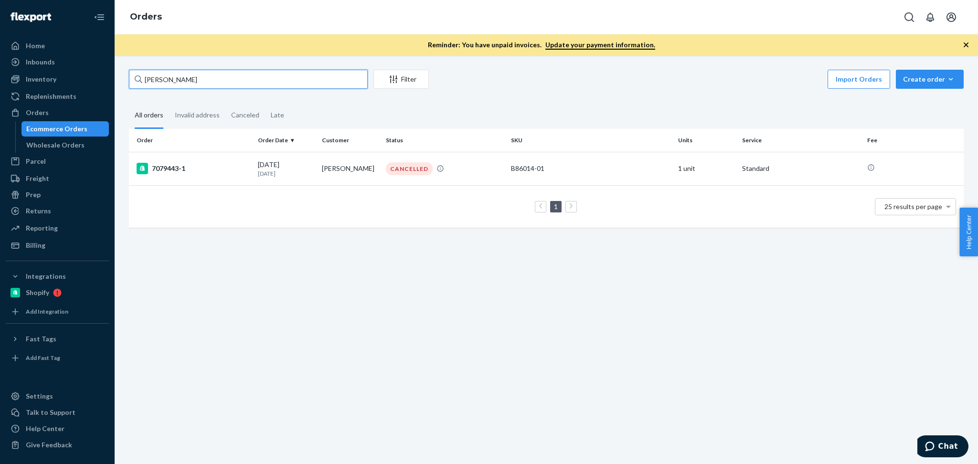
click at [194, 83] on input "[PERSON_NAME]" at bounding box center [248, 79] width 239 height 19
paste input "Design In House"
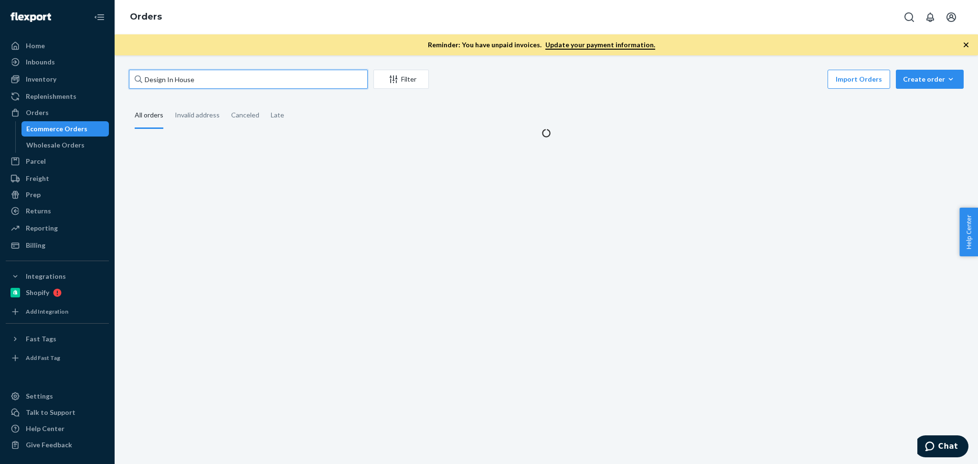
type input "Design In House"
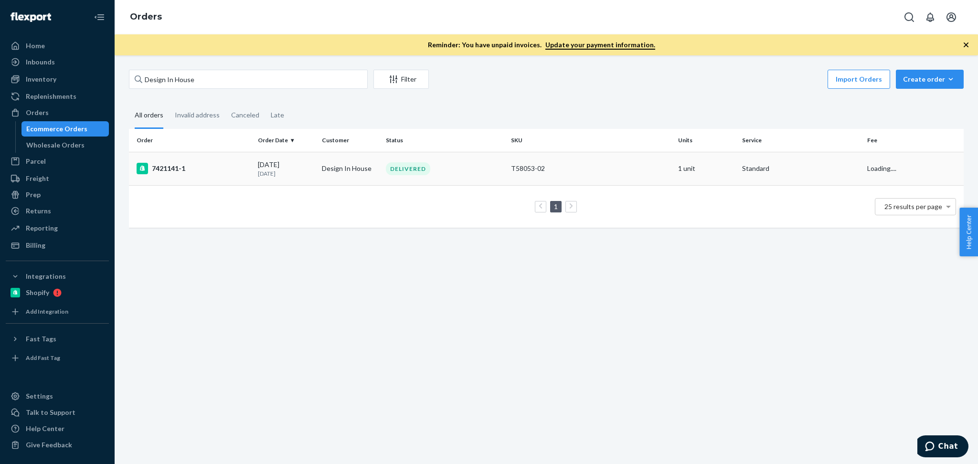
click at [322, 163] on td "Design In House" at bounding box center [350, 168] width 64 height 33
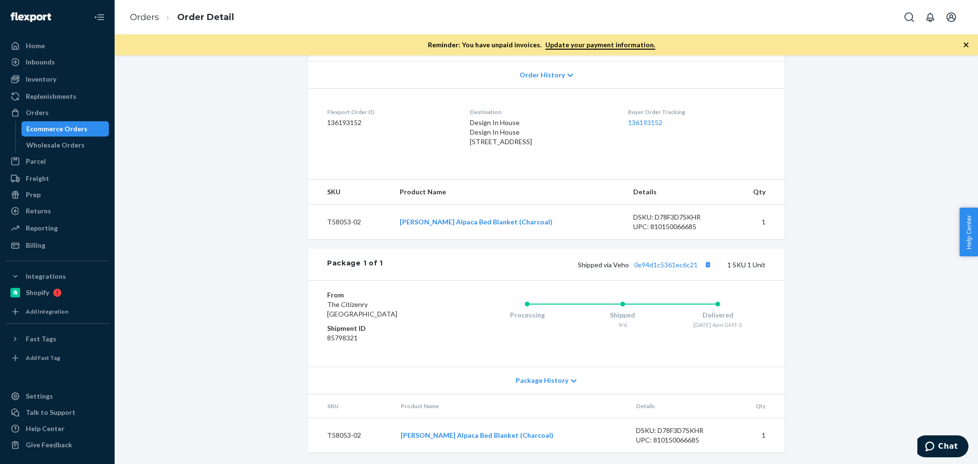
scroll to position [218, 0]
click at [658, 265] on link "0e94d1c5361ec6c21" at bounding box center [666, 265] width 64 height 8
